Goal: Find specific page/section: Find specific page/section

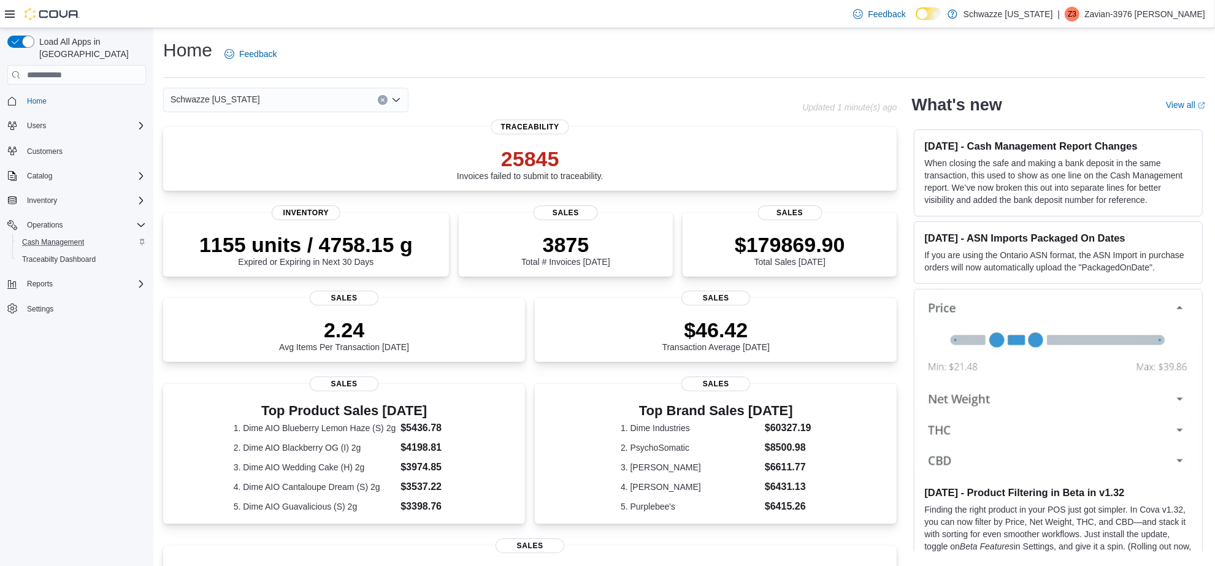
click at [97, 235] on div "Cash Management" at bounding box center [81, 242] width 129 height 15
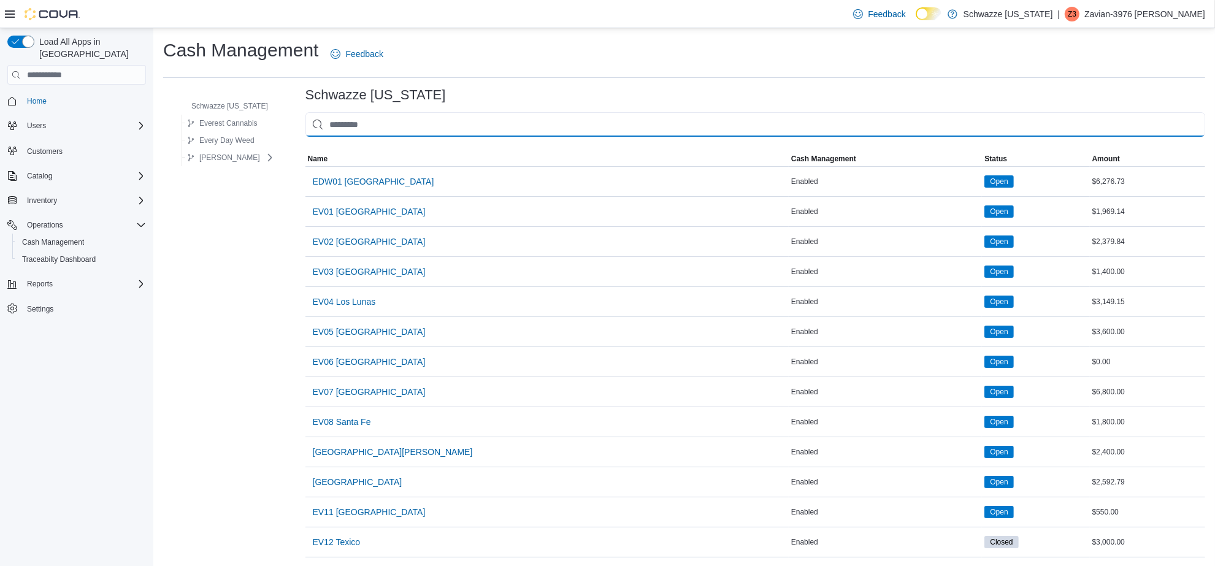
drag, startPoint x: 389, startPoint y: 116, endPoint x: 356, endPoint y: 89, distance: 43.6
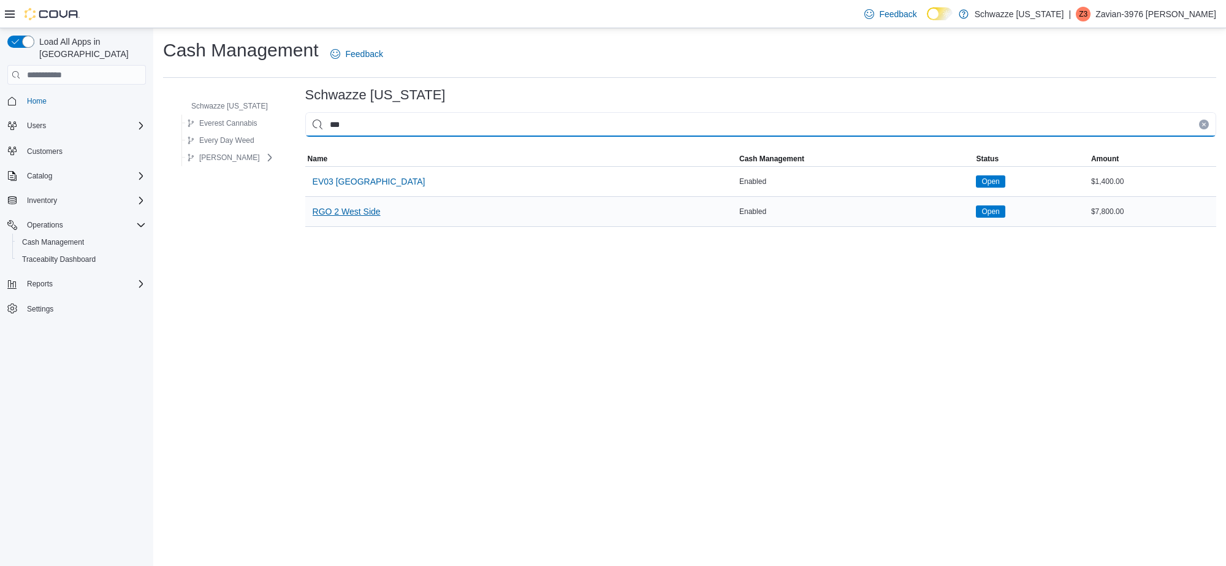
type input "***"
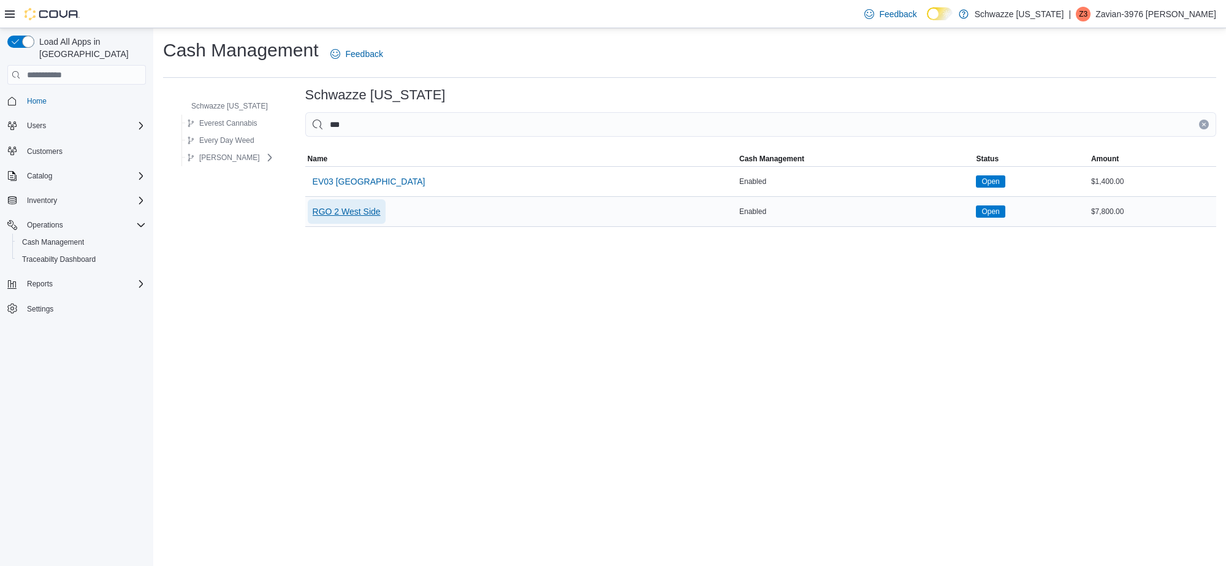
click at [357, 213] on span "RGO 2 West Side" at bounding box center [347, 211] width 68 height 12
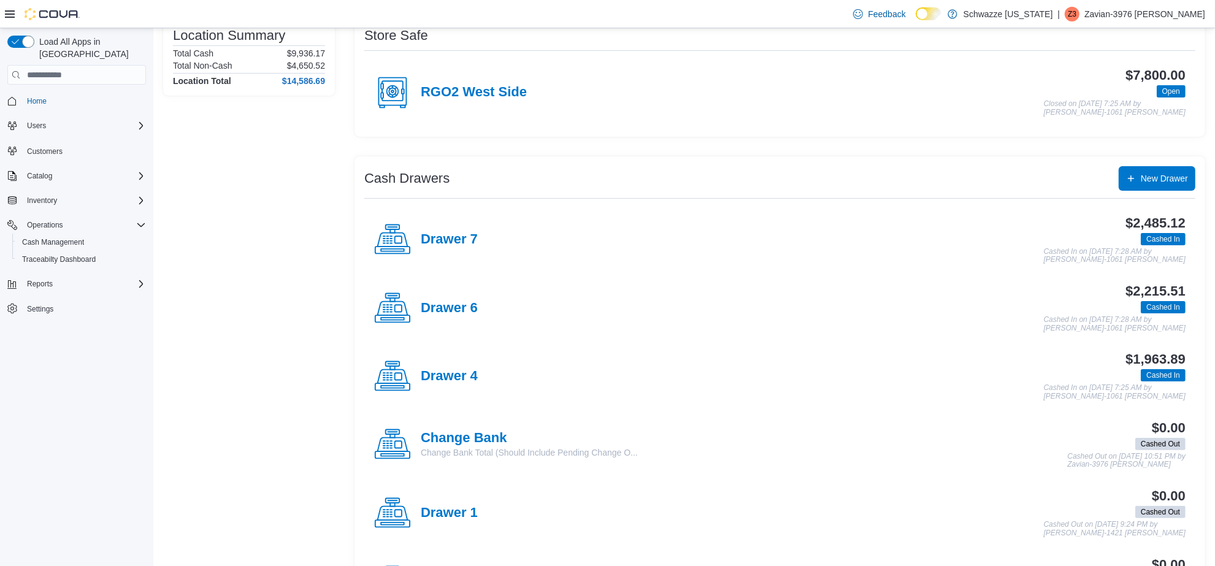
scroll to position [77, 0]
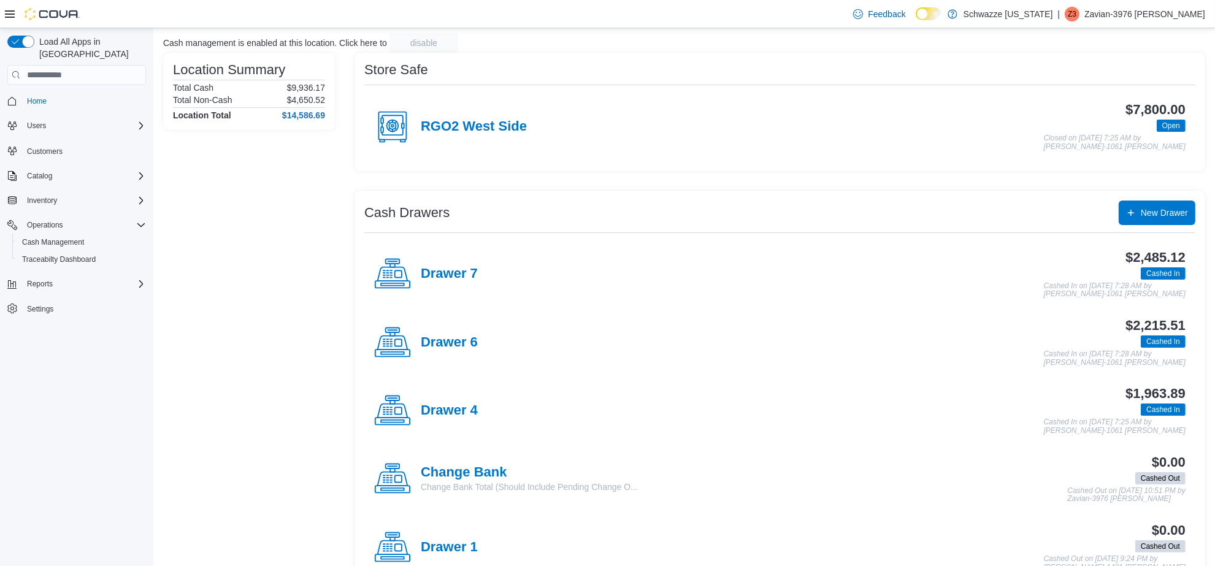
click at [444, 261] on div "Drawer 7" at bounding box center [426, 274] width 104 height 37
